Goal: Check status: Check status

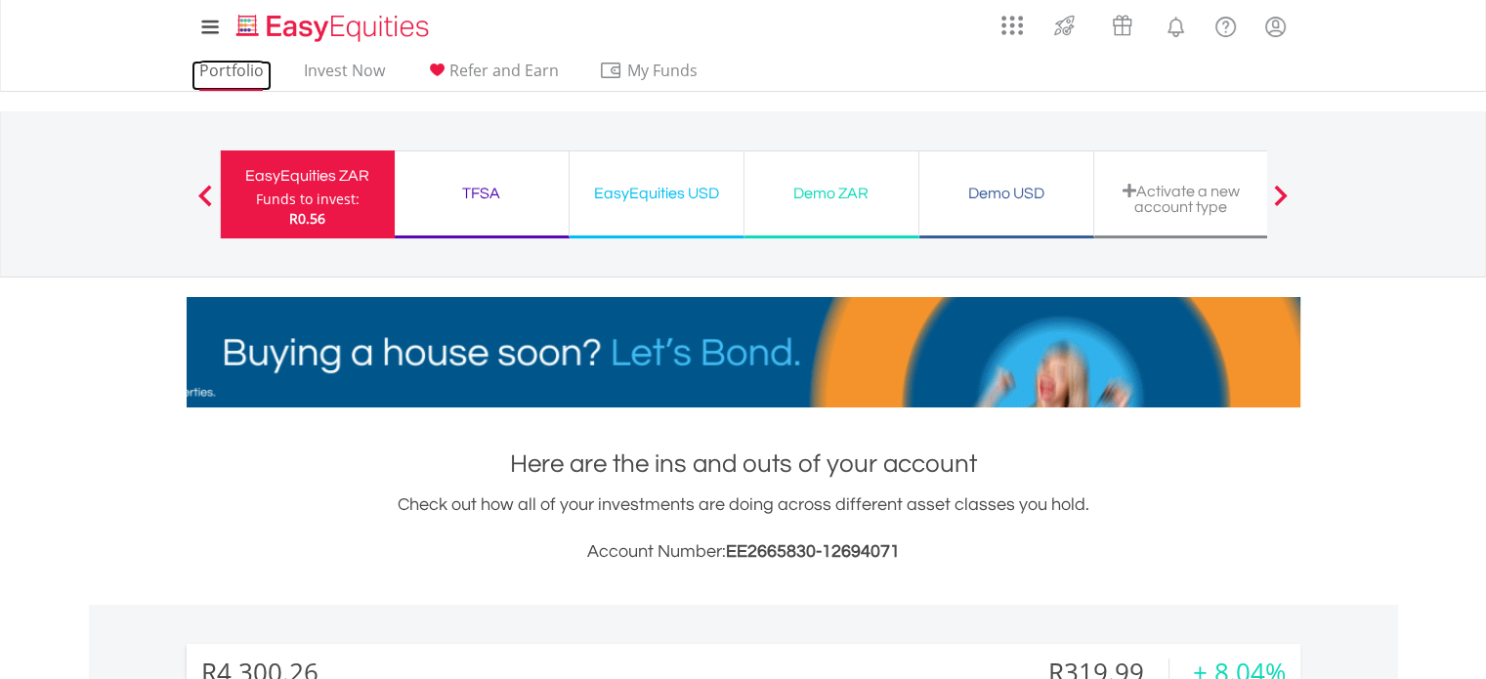
click at [254, 64] on link "Portfolio" at bounding box center [232, 76] width 80 height 30
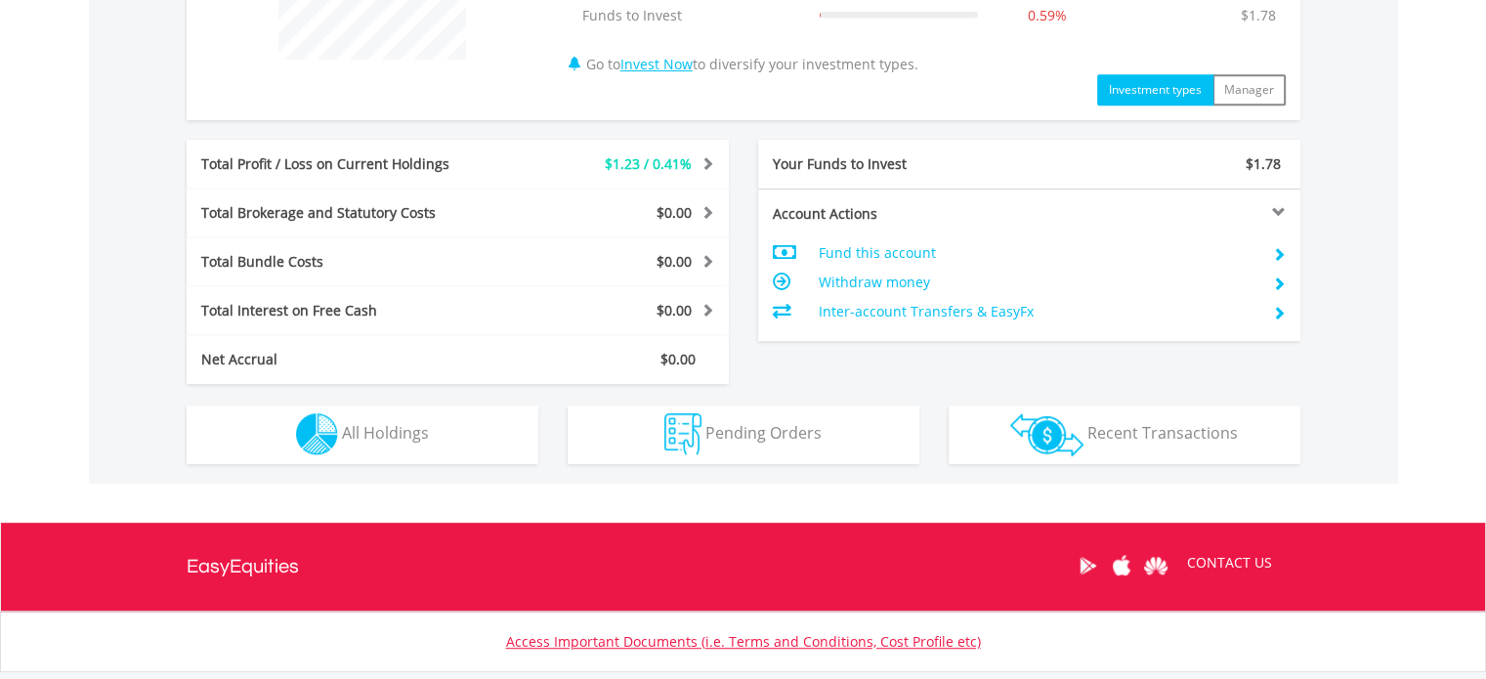
scroll to position [895, 0]
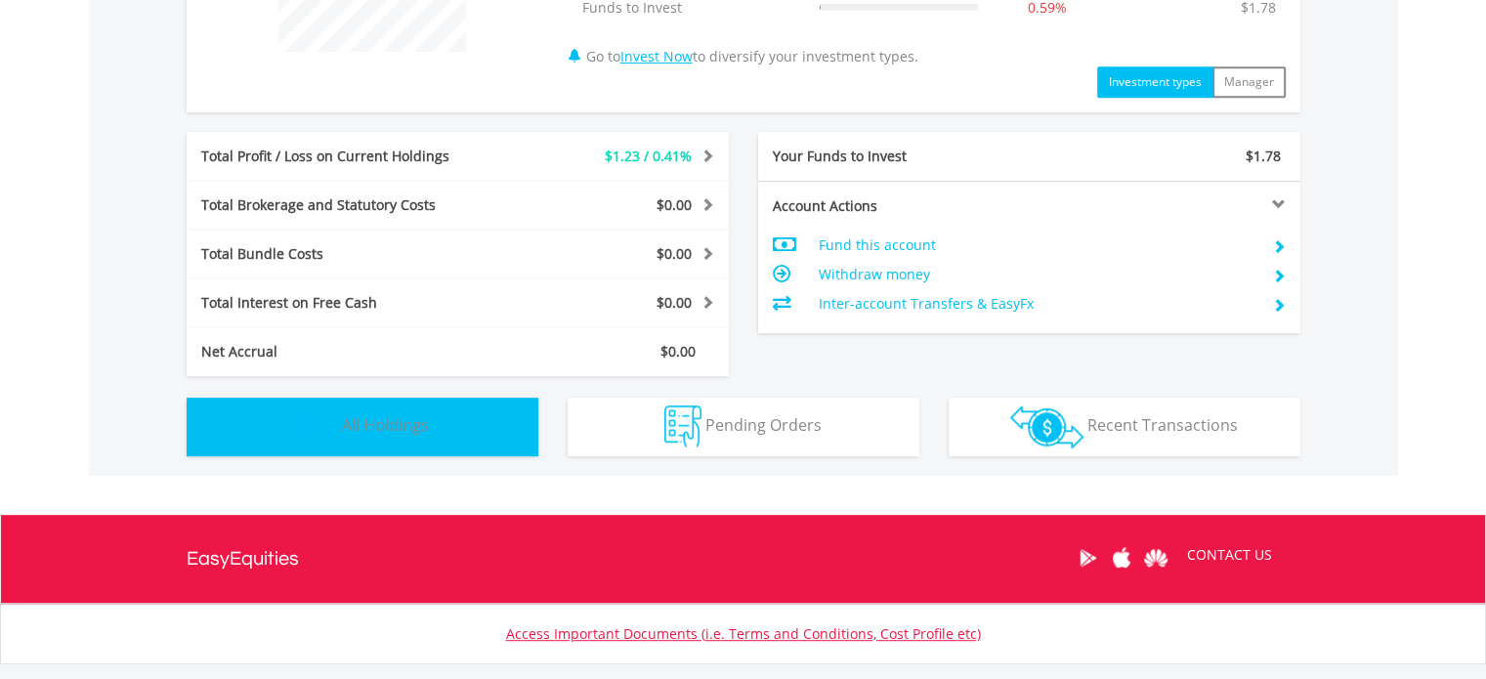
click at [360, 421] on span "All Holdings" at bounding box center [385, 424] width 87 height 21
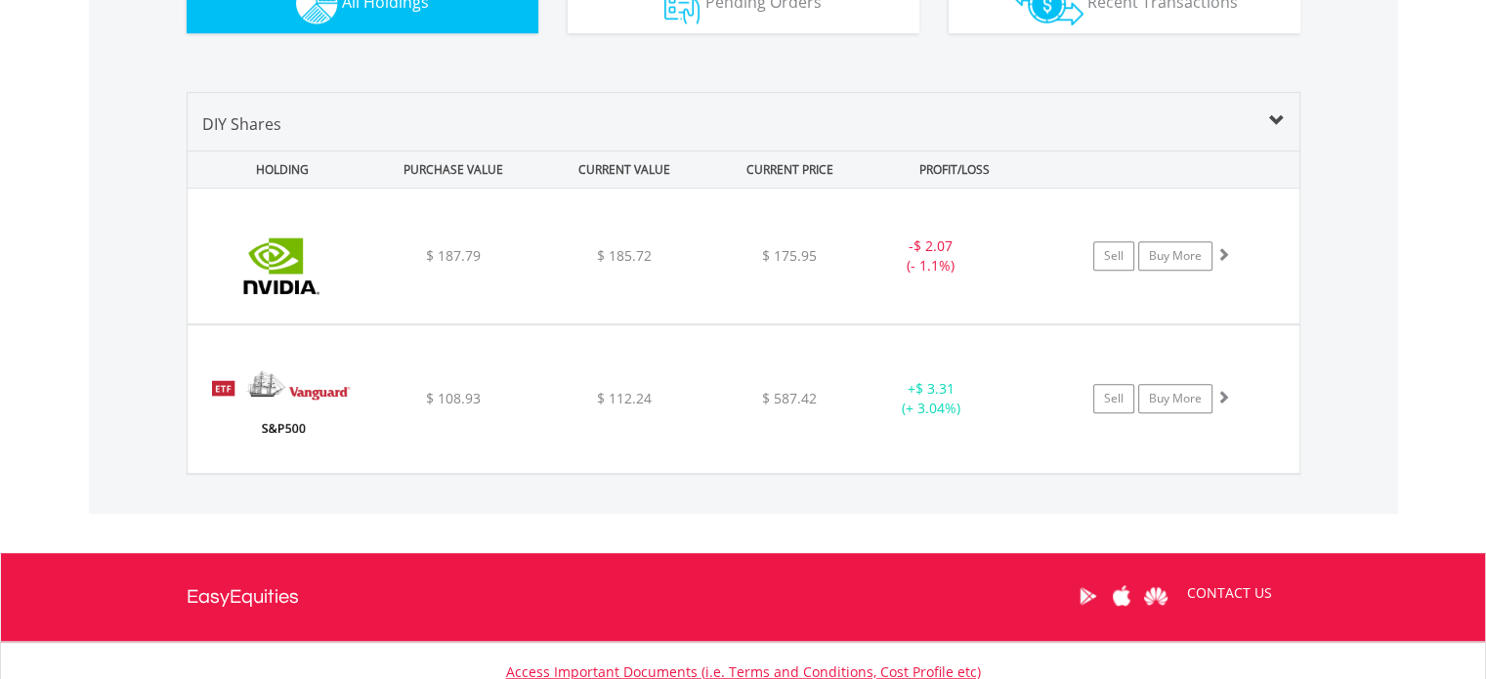
scroll to position [1388, 0]
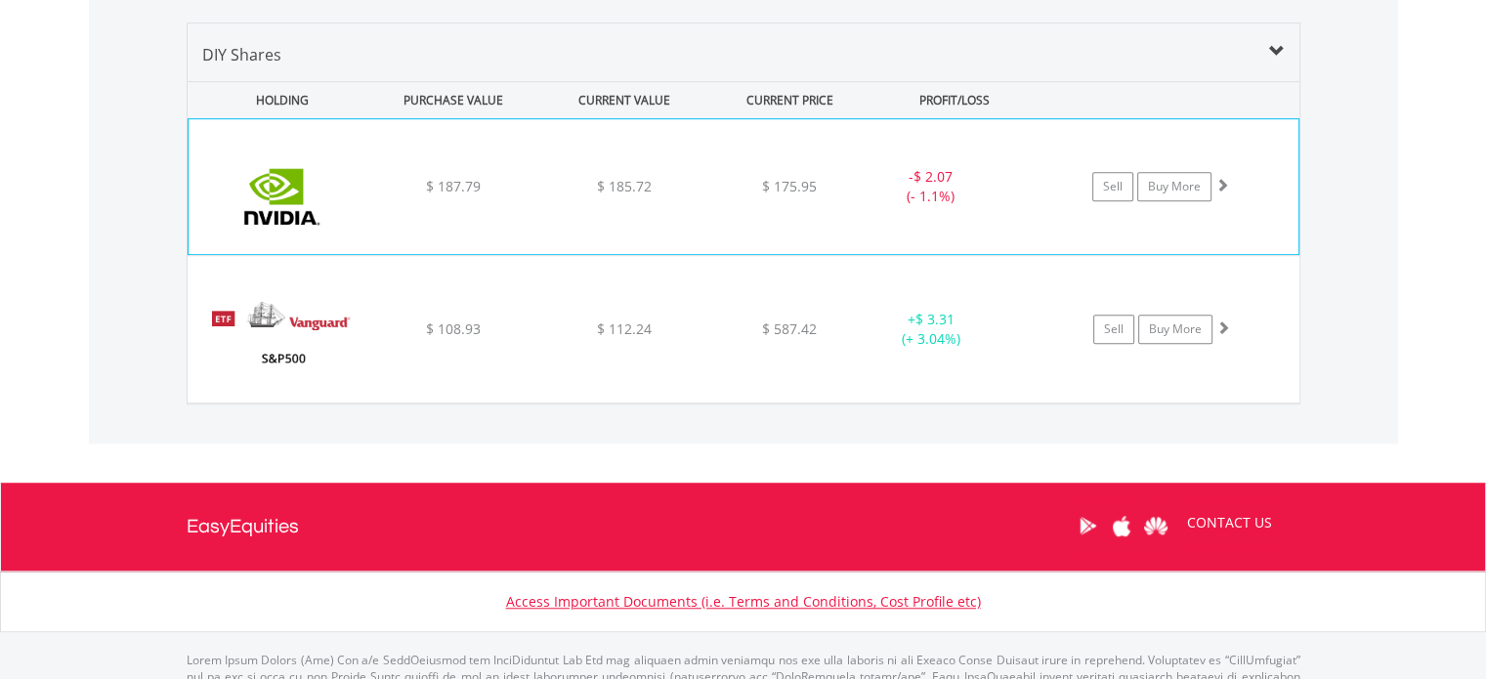
click at [923, 193] on div "- $ 2.07 (- 1.1%)" at bounding box center [930, 186] width 147 height 39
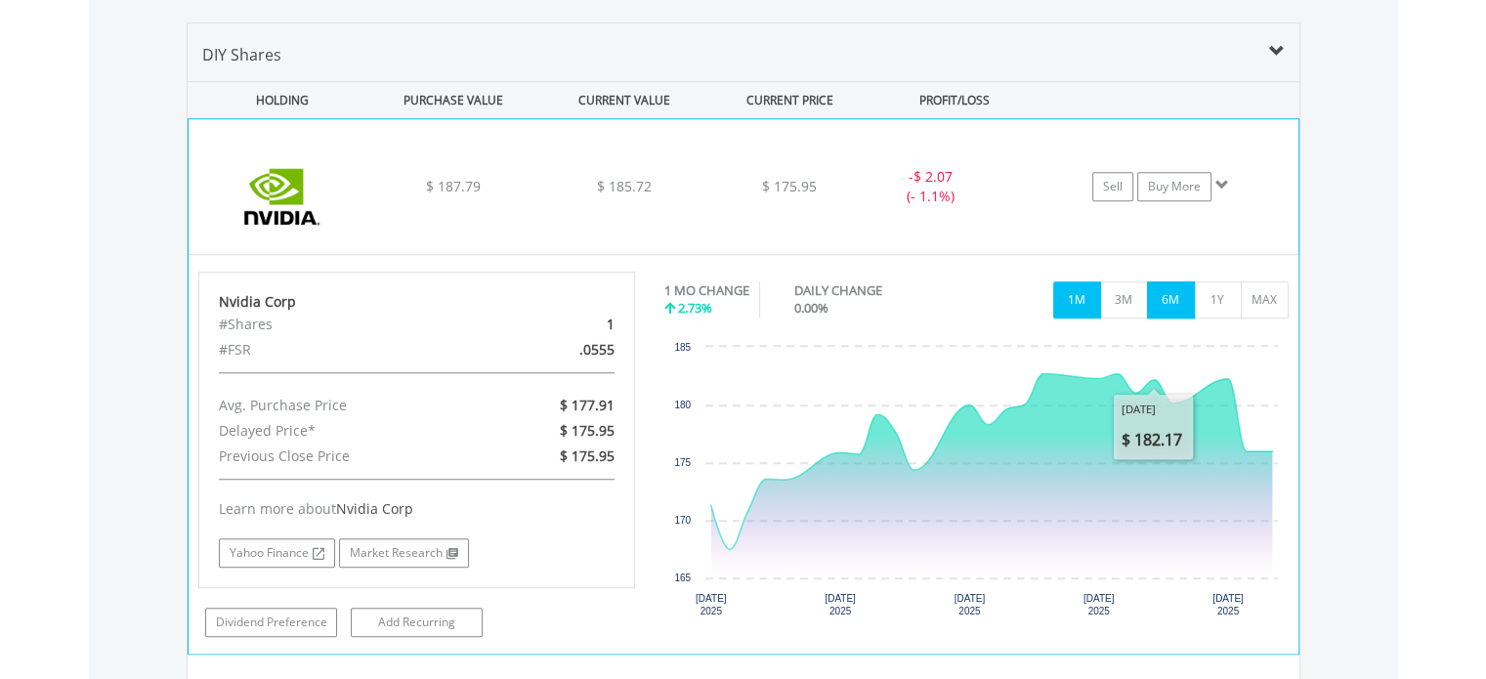
click at [1175, 300] on button "6M" at bounding box center [1171, 299] width 48 height 37
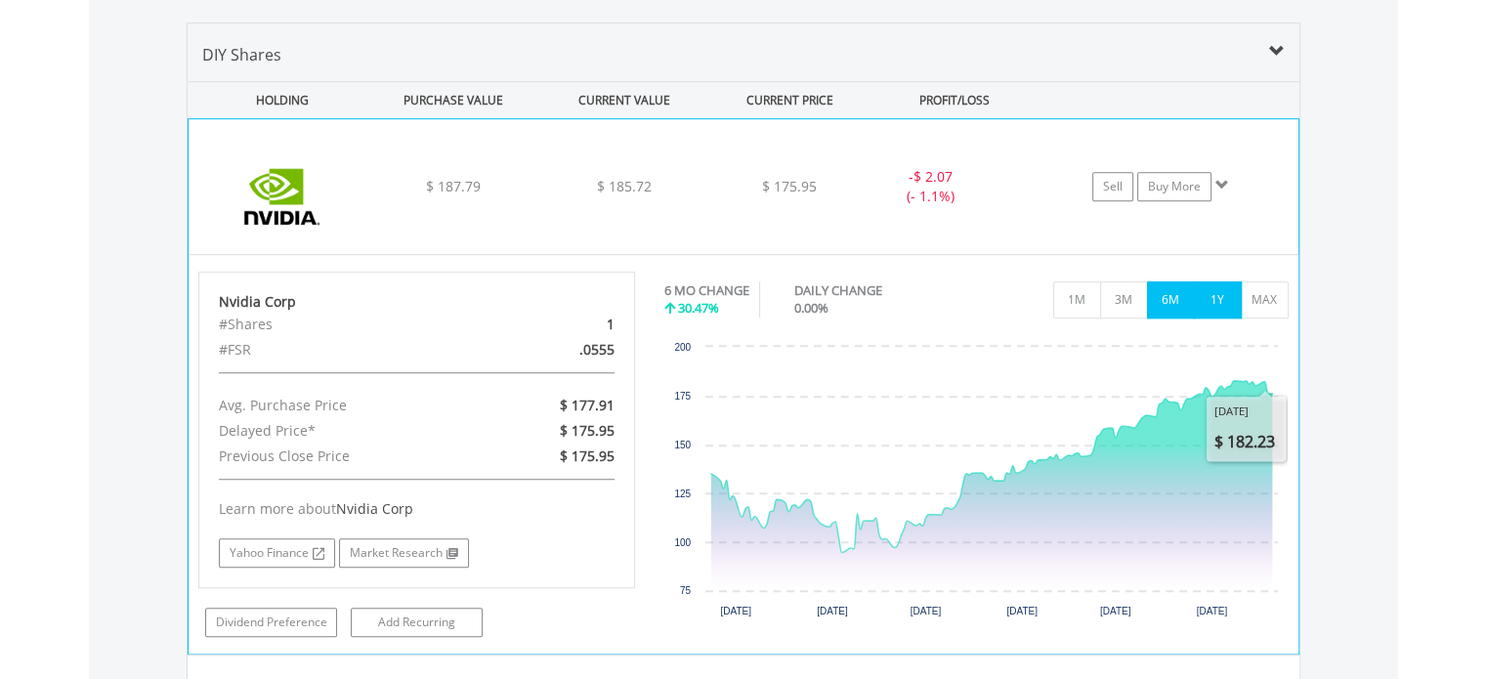
click at [1216, 311] on button "1Y" at bounding box center [1218, 299] width 48 height 37
